Goal: Find specific page/section: Find specific page/section

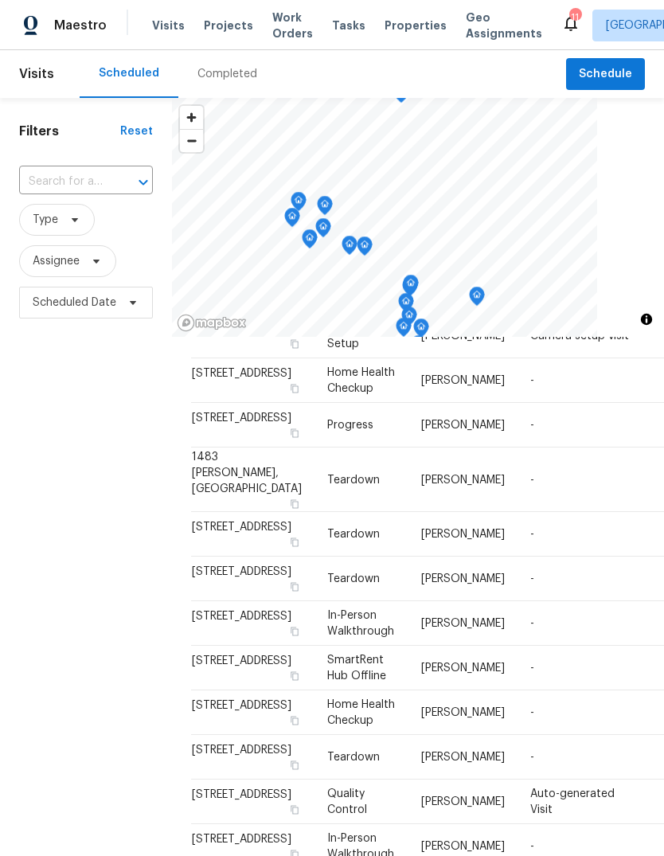
click at [233, 66] on div "Completed" at bounding box center [227, 74] width 60 height 16
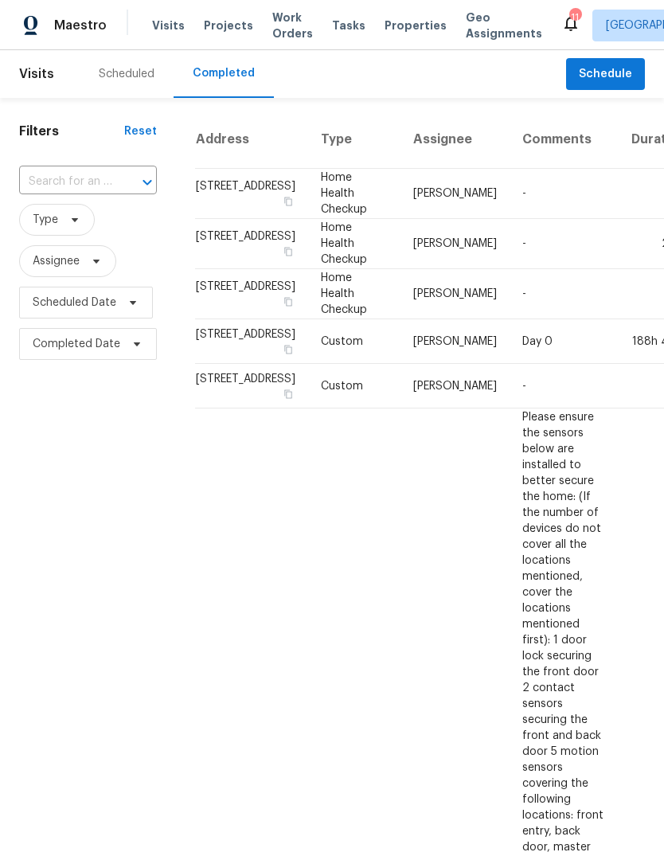
click at [134, 73] on div "Scheduled" at bounding box center [127, 74] width 56 height 16
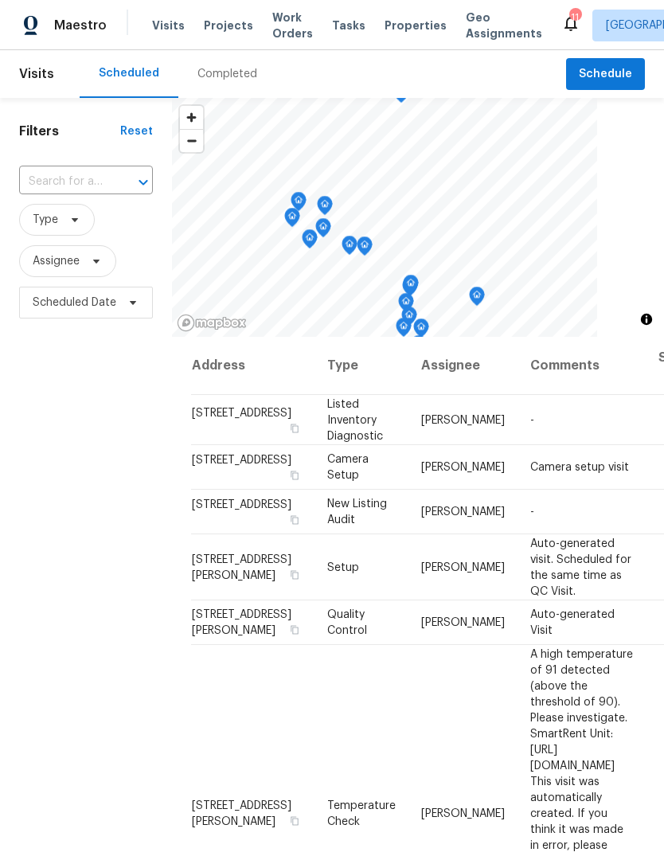
click at [405, 31] on span "Properties" at bounding box center [416, 26] width 62 height 16
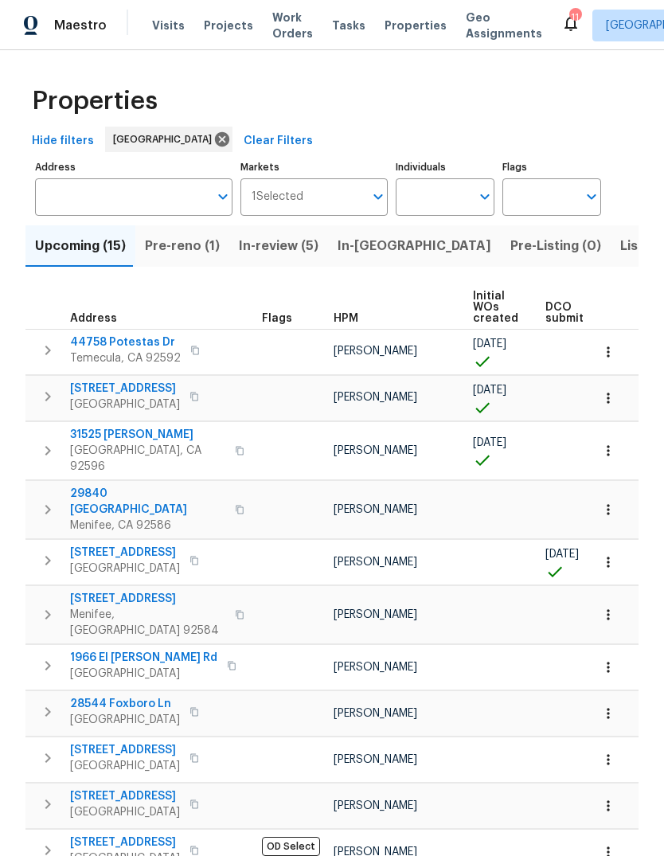
click at [436, 188] on input "Individuals" at bounding box center [433, 196] width 75 height 37
type input "[PERSON_NAME]"
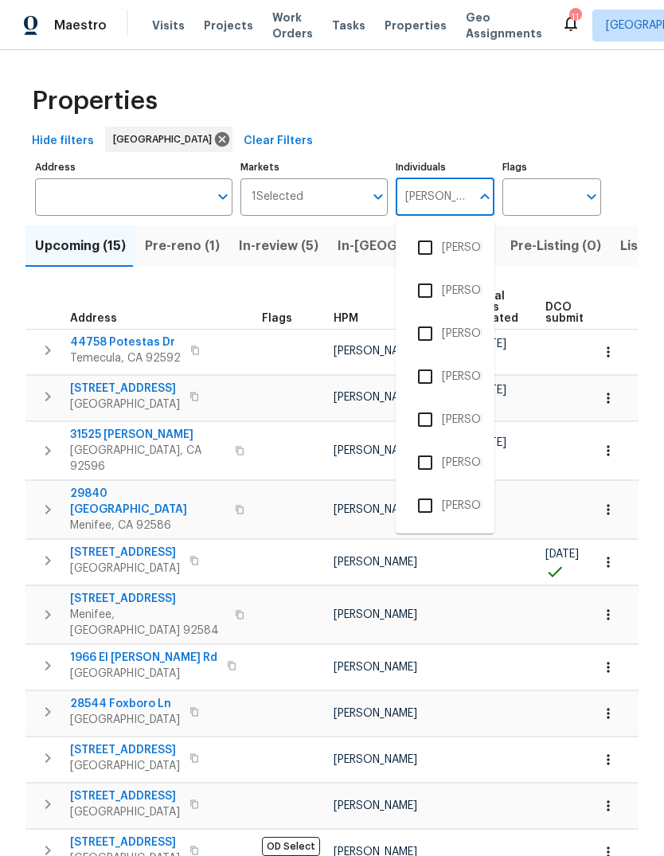
click at [465, 331] on li "[PERSON_NAME]" at bounding box center [445, 333] width 73 height 33
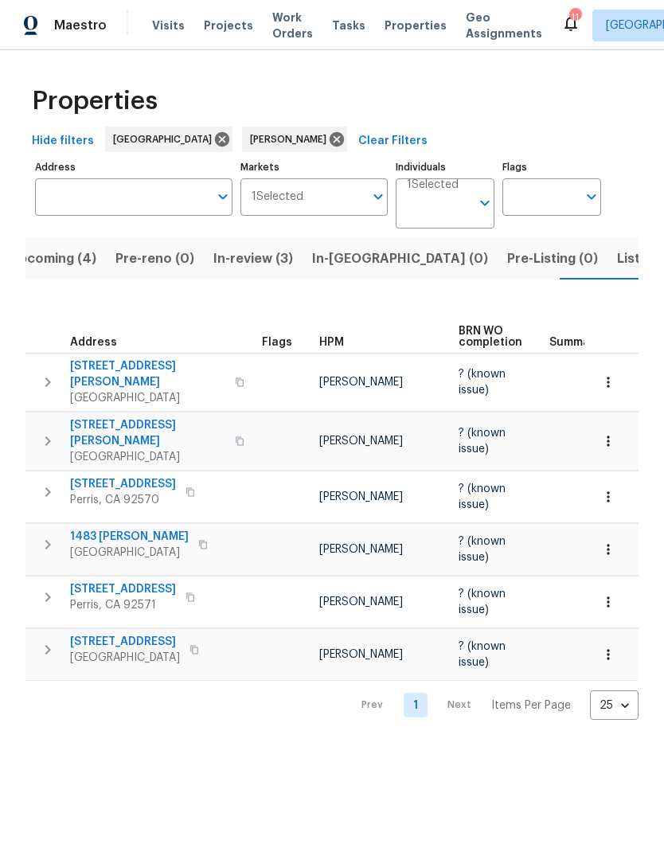
click at [617, 258] on span "Listed (3)" at bounding box center [647, 259] width 60 height 22
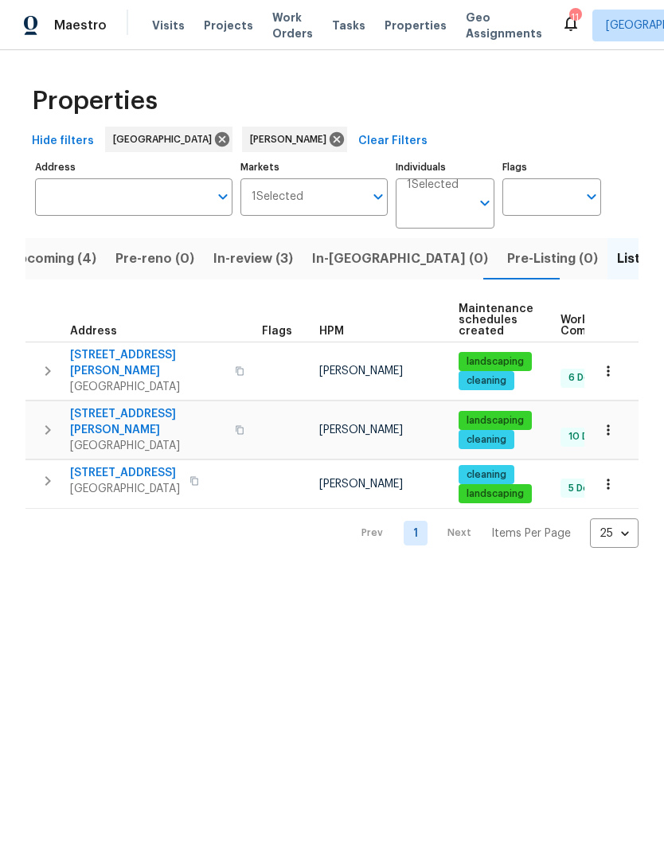
click at [163, 26] on span "Visits" at bounding box center [168, 26] width 33 height 16
